Goal: Transaction & Acquisition: Purchase product/service

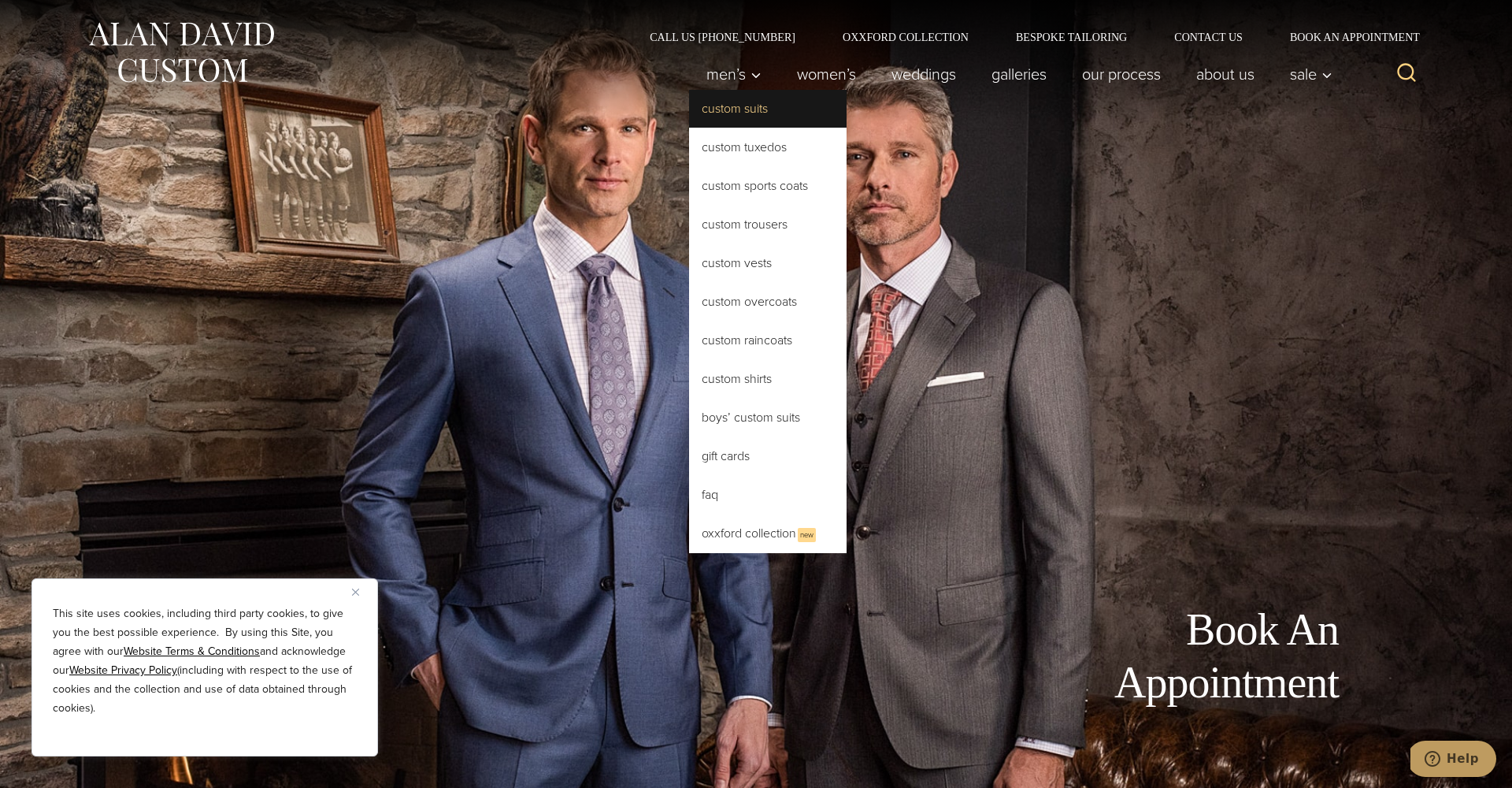
click at [723, 110] on link "Custom Suits" at bounding box center [767, 108] width 157 height 38
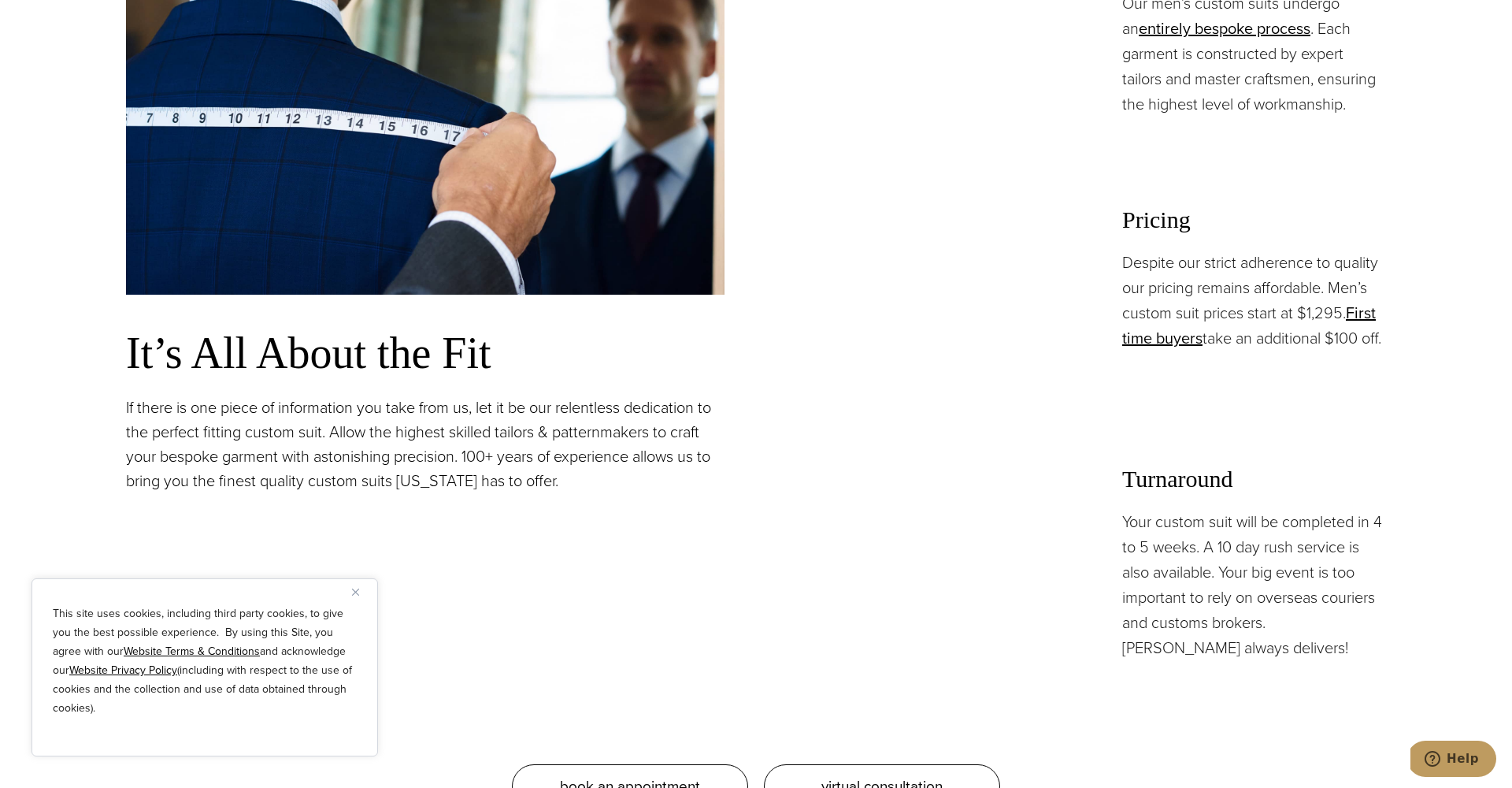
scroll to position [1381, 0]
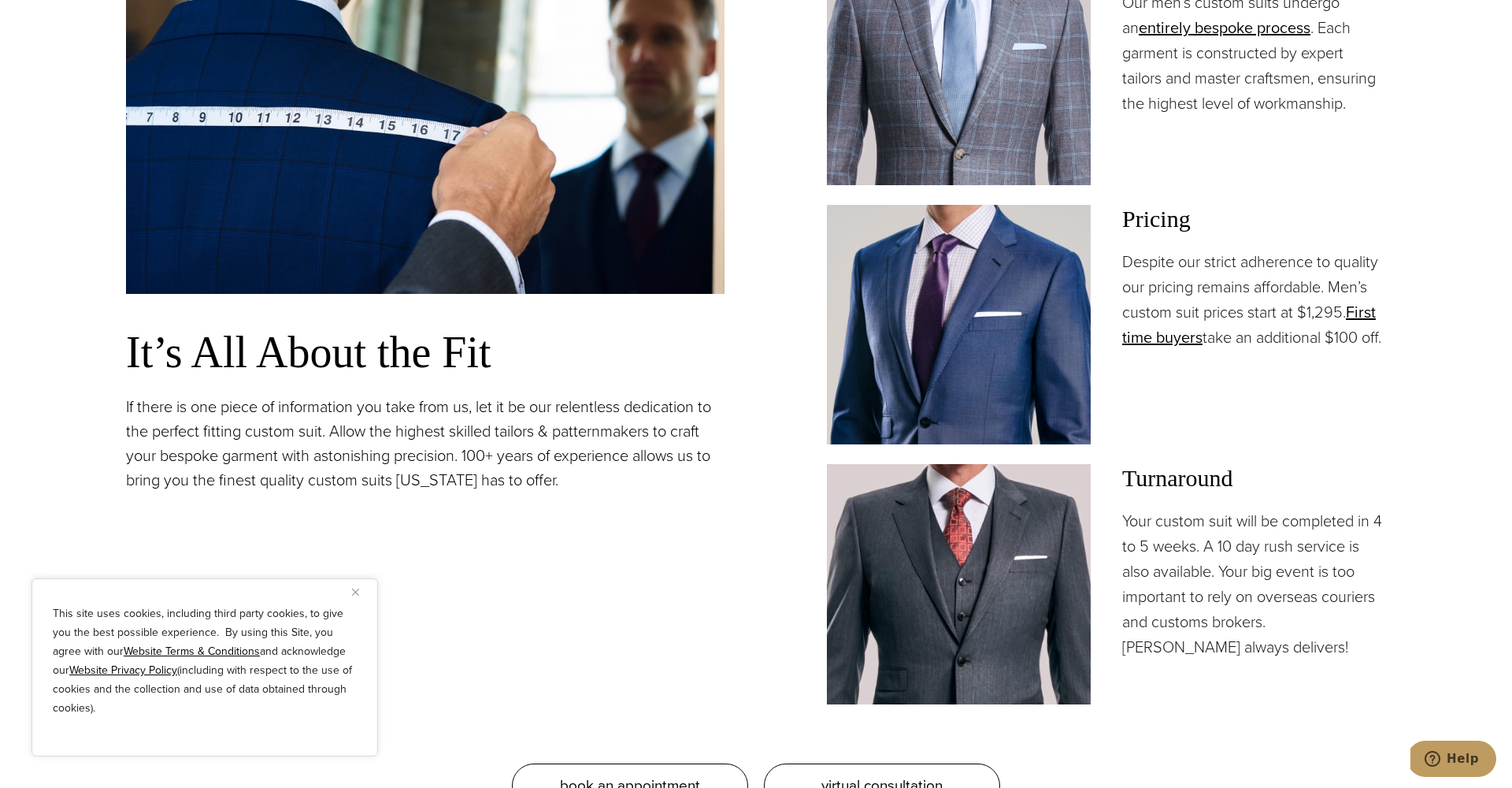
click at [1041, 273] on img at bounding box center [959, 324] width 264 height 240
click at [1029, 282] on img at bounding box center [959, 324] width 264 height 240
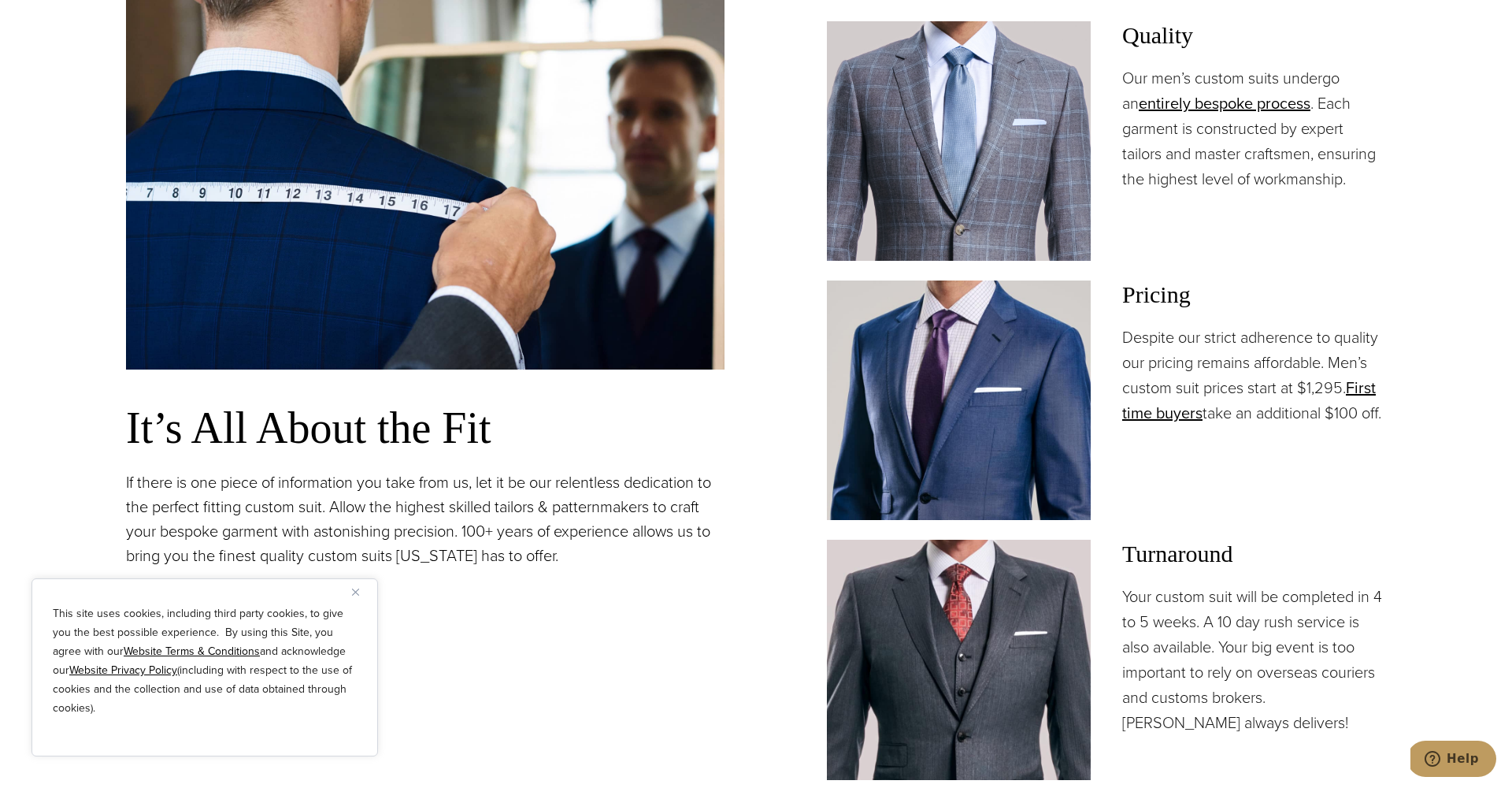
scroll to position [1325, 0]
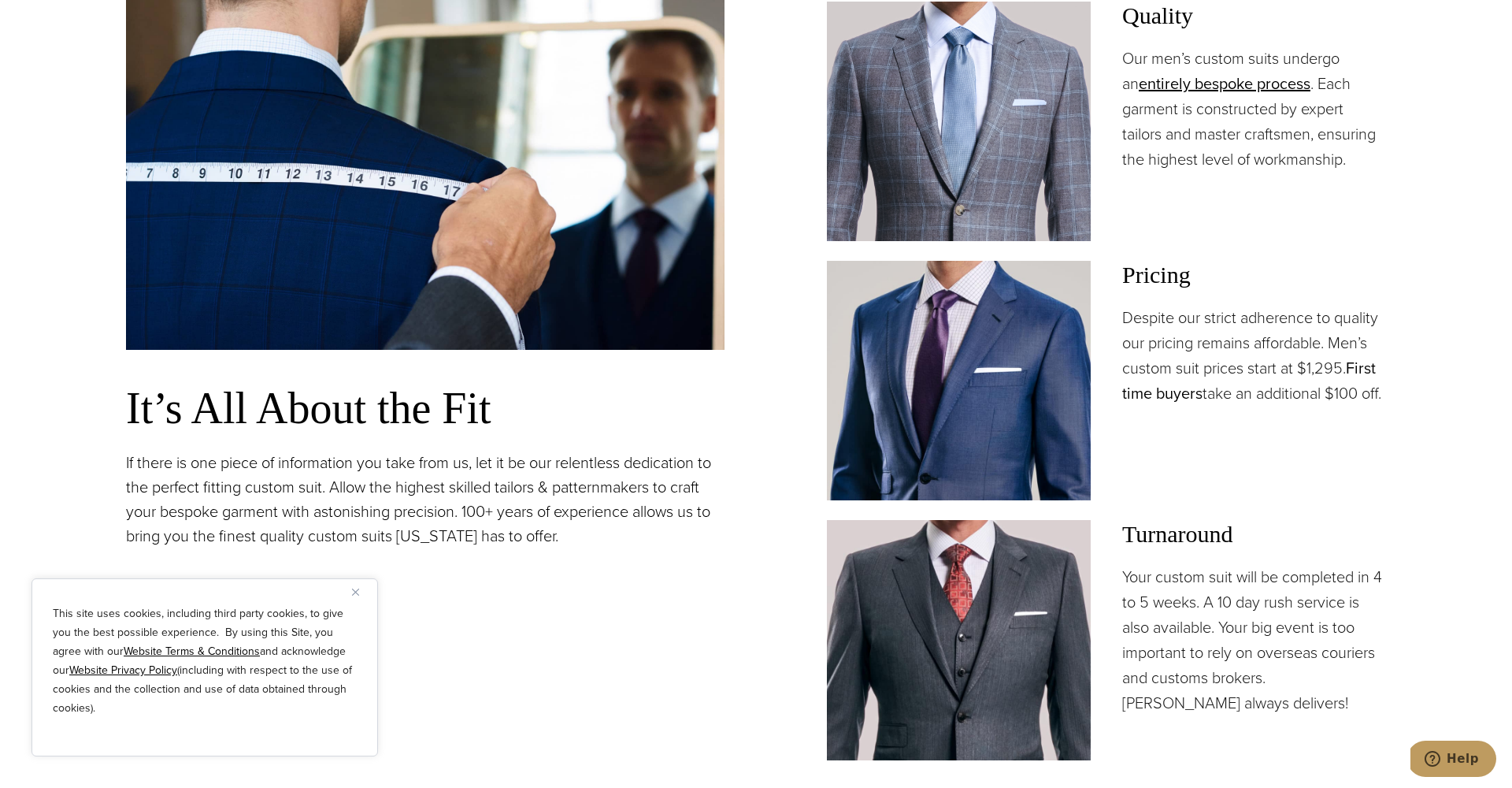
click at [1181, 395] on link "First time buyers" at bounding box center [1249, 381] width 254 height 49
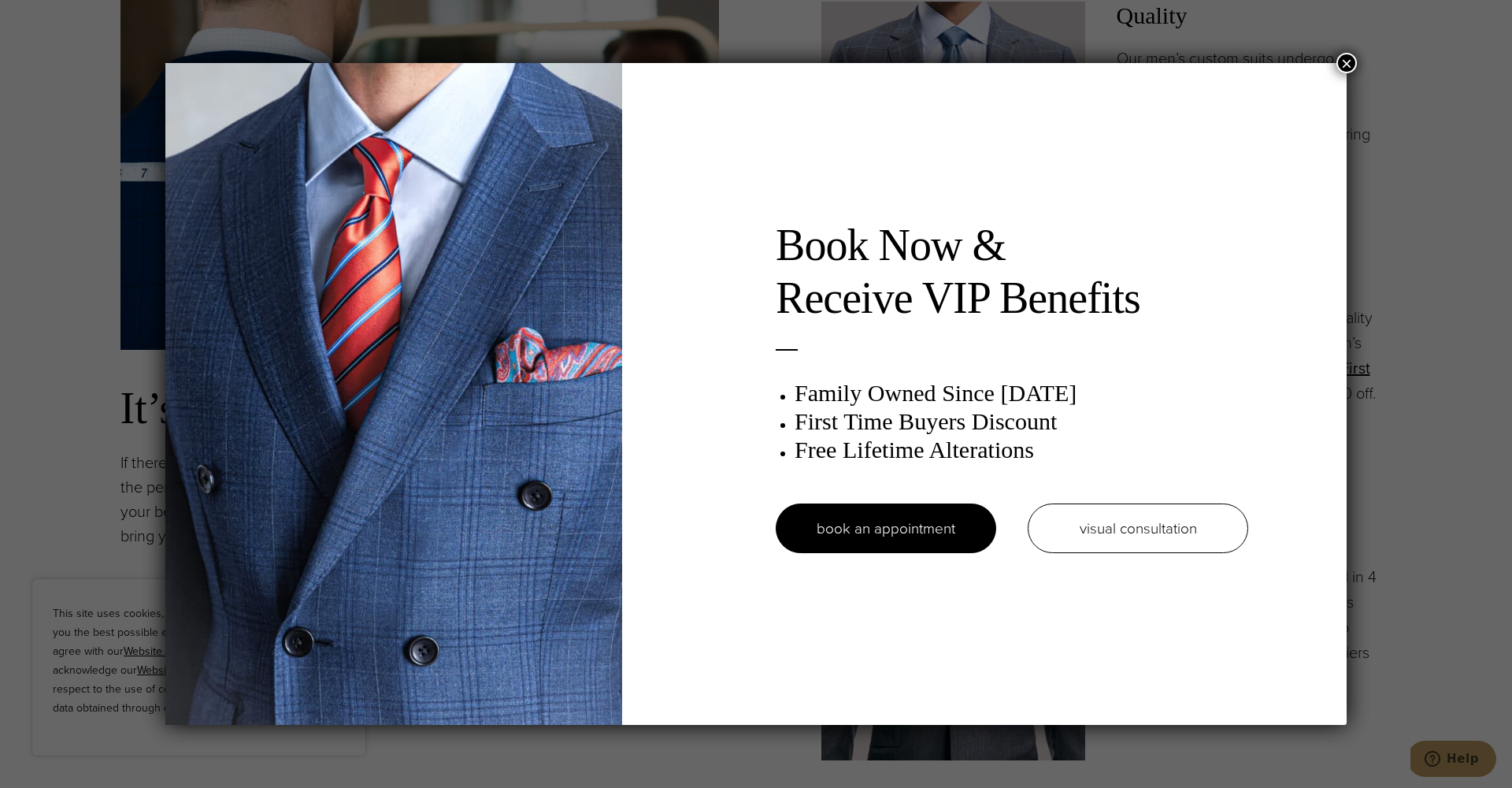
click at [1339, 53] on button "×" at bounding box center [1346, 63] width 20 height 20
